Goal: Task Accomplishment & Management: Manage account settings

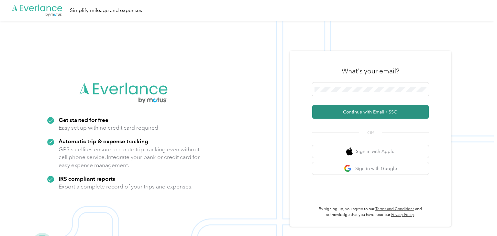
click at [384, 111] on button "Continue with Email / SSO" at bounding box center [370, 112] width 116 height 14
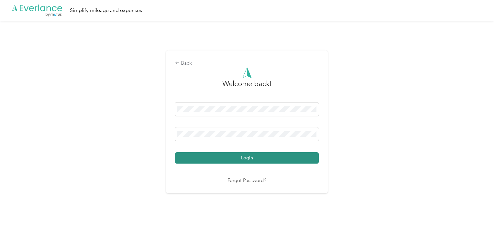
click at [265, 159] on button "Login" at bounding box center [247, 157] width 144 height 11
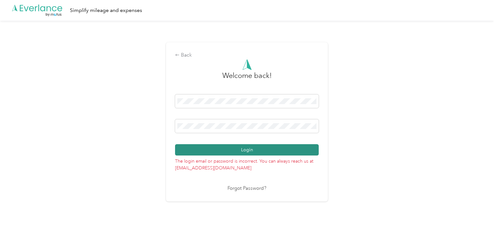
click at [253, 149] on button "Login" at bounding box center [247, 149] width 144 height 11
click at [258, 150] on button "Login" at bounding box center [247, 149] width 144 height 11
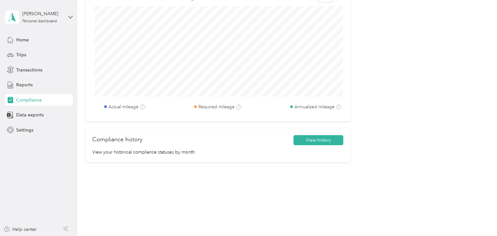
scroll to position [304, 0]
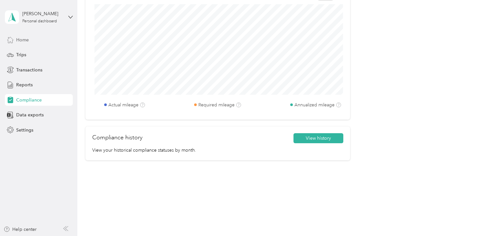
click at [27, 39] on span "Home" at bounding box center [22, 40] width 13 height 7
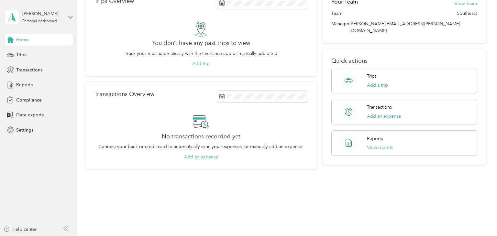
scroll to position [40, 0]
click at [24, 53] on span "Trips" at bounding box center [21, 54] width 10 height 7
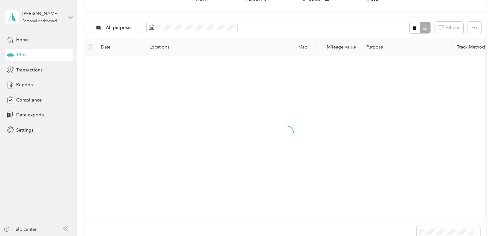
scroll to position [149, 0]
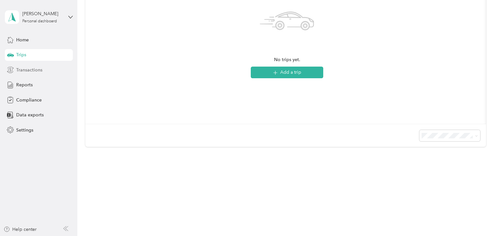
click at [27, 69] on span "Transactions" at bounding box center [29, 70] width 26 height 7
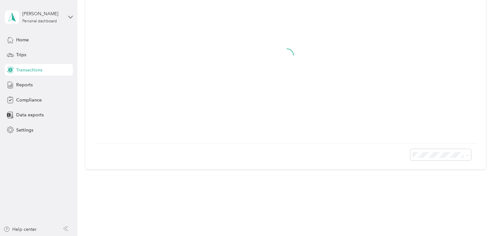
scroll to position [12, 0]
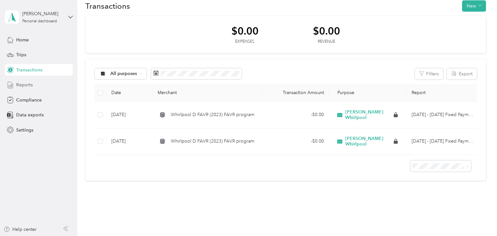
click at [28, 84] on span "Reports" at bounding box center [24, 84] width 16 height 7
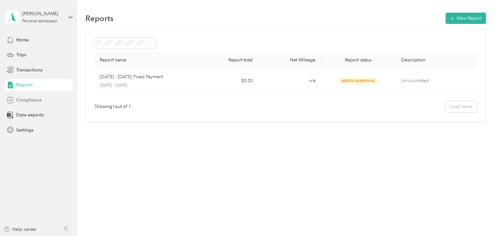
click at [30, 98] on span "Compliance" at bounding box center [29, 100] width 26 height 7
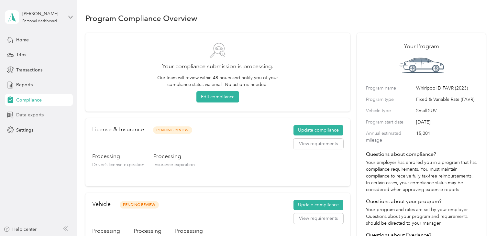
click at [34, 115] on span "Data exports" at bounding box center [29, 115] width 27 height 7
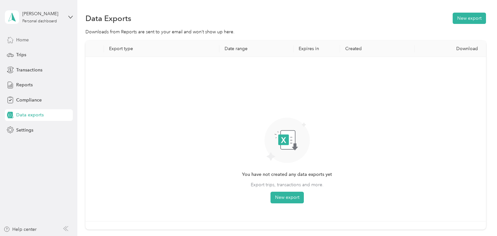
click at [23, 38] on span "Home" at bounding box center [22, 40] width 13 height 7
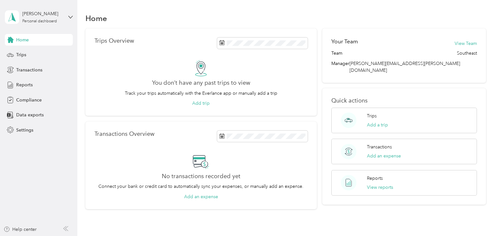
click at [75, 114] on aside "[PERSON_NAME] Personal dashboard Home Trips Transactions Reports Compliance Dat…" at bounding box center [38, 118] width 77 height 236
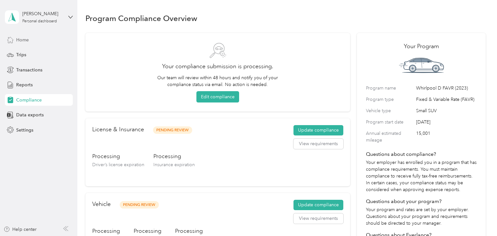
click at [18, 41] on span "Home" at bounding box center [22, 40] width 13 height 7
